Goal: Check status

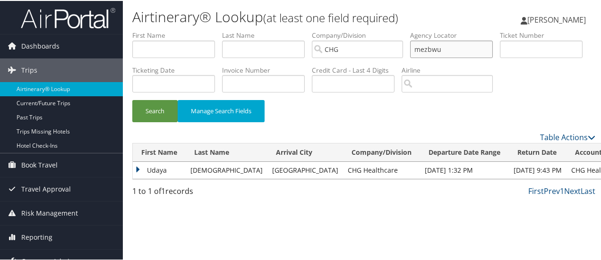
click at [430, 47] on input "mezbwu" at bounding box center [451, 48] width 83 height 17
type input "ostqjx"
click at [132, 99] on button "Search" at bounding box center [154, 110] width 45 height 22
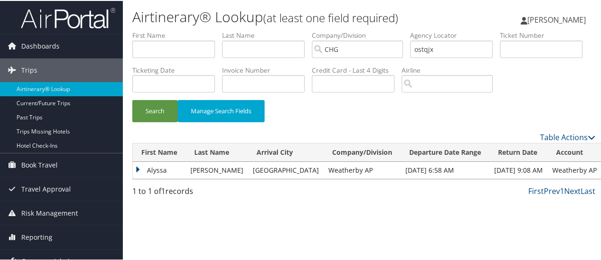
click at [136, 178] on td "Alyssa" at bounding box center [159, 169] width 53 height 17
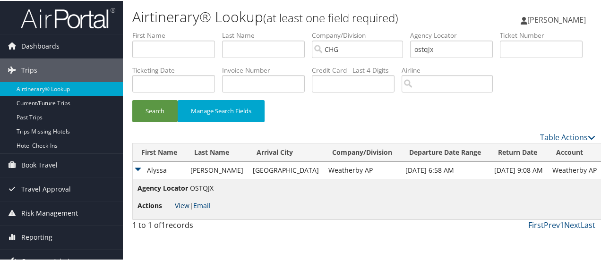
click at [177, 209] on link "View" at bounding box center [182, 204] width 15 height 9
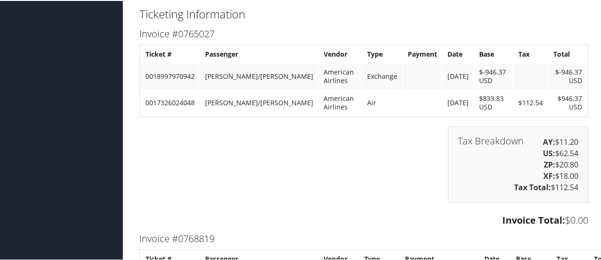
scroll to position [1323, 0]
